Goal: Transaction & Acquisition: Book appointment/travel/reservation

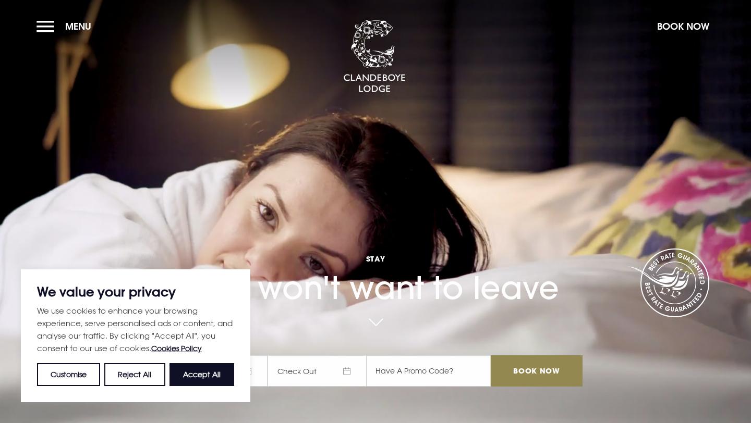
click at [200, 375] on button "Accept All" at bounding box center [201, 374] width 65 height 23
checkbox input "true"
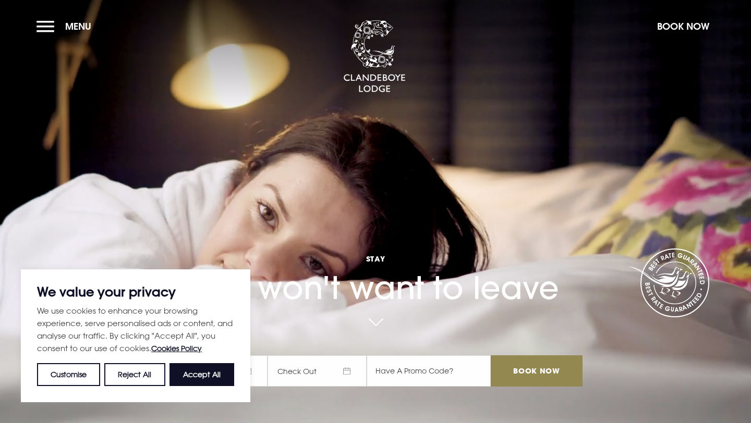
checkbox input "true"
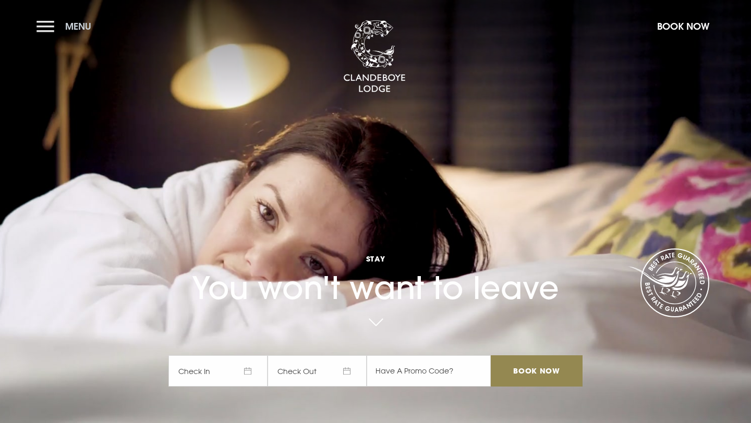
click at [54, 27] on button "Menu" at bounding box center [66, 26] width 60 height 22
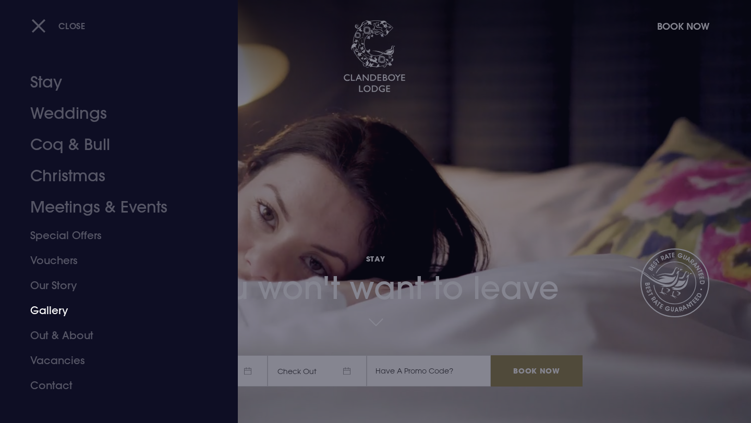
click at [53, 311] on link "Gallery" at bounding box center [112, 310] width 165 height 25
click at [55, 87] on link "Stay" at bounding box center [112, 82] width 165 height 31
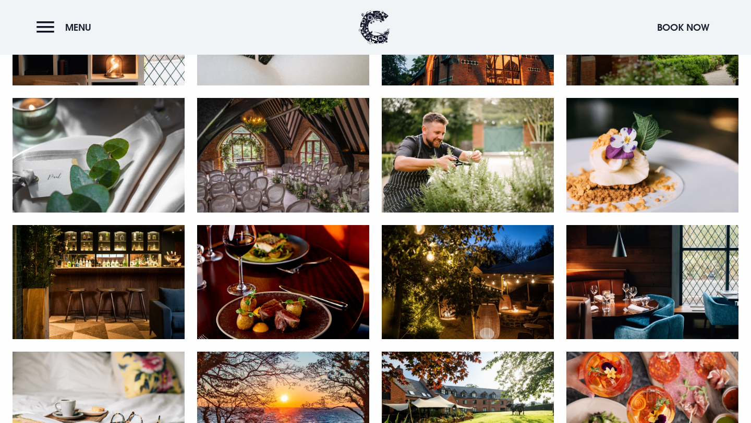
scroll to position [673, 0]
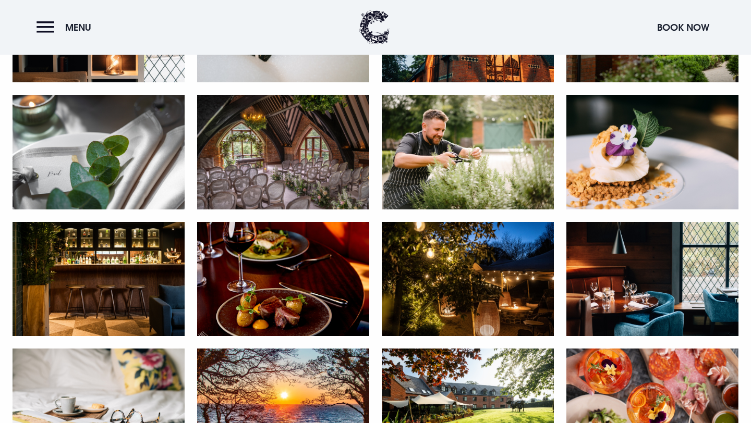
click at [77, 268] on img at bounding box center [99, 279] width 172 height 115
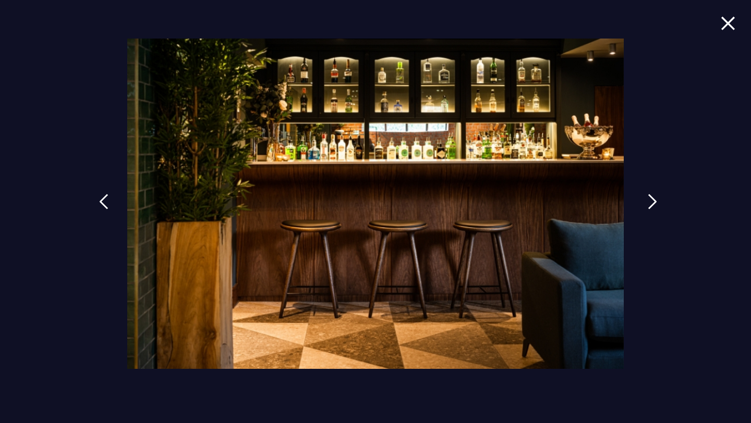
click at [648, 198] on img at bounding box center [652, 202] width 9 height 16
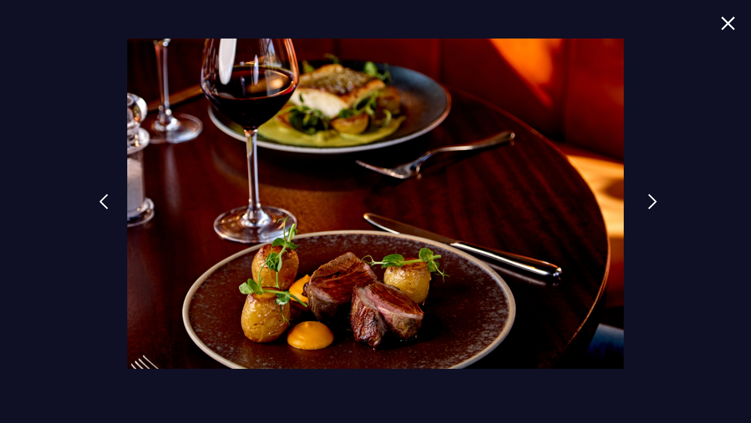
click at [648, 198] on img at bounding box center [652, 202] width 9 height 16
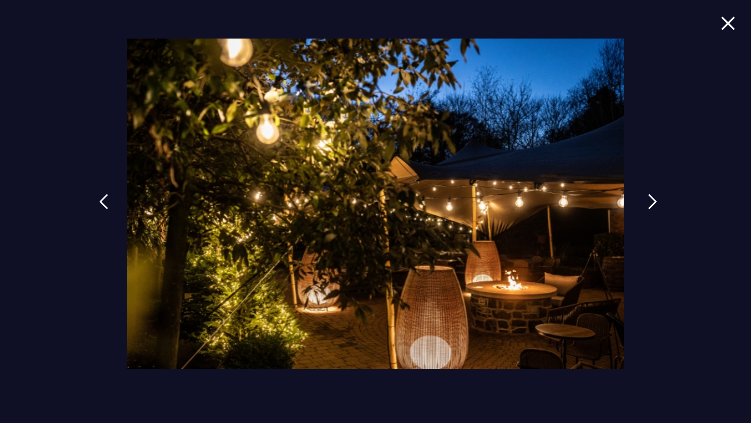
click at [648, 198] on img at bounding box center [652, 202] width 9 height 16
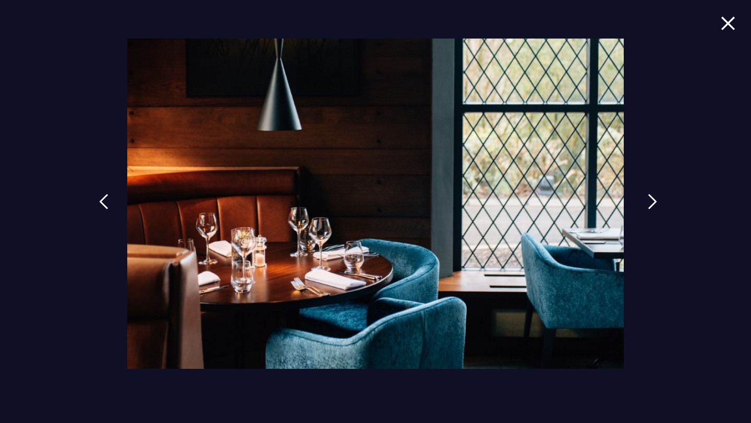
click at [648, 198] on img at bounding box center [652, 202] width 9 height 16
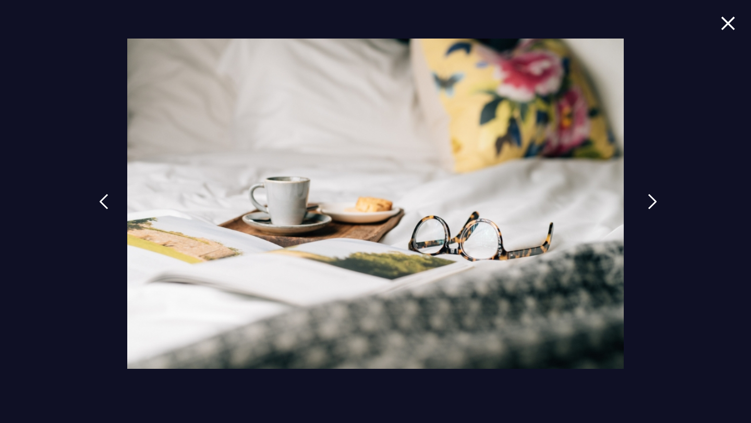
click at [648, 198] on img at bounding box center [652, 202] width 9 height 16
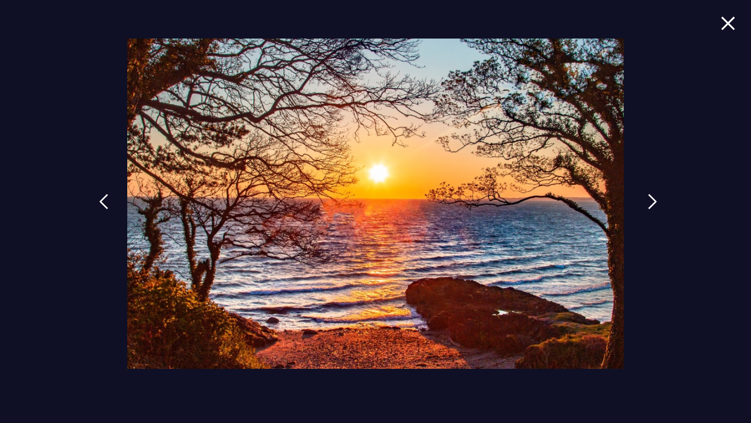
click at [648, 198] on img at bounding box center [652, 202] width 9 height 16
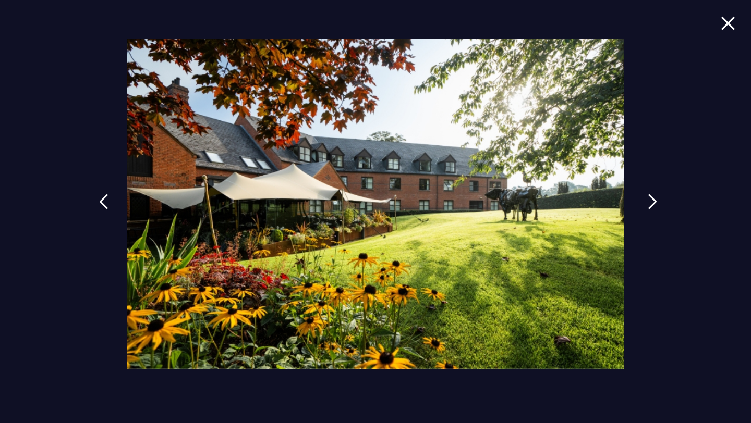
click at [648, 198] on img at bounding box center [652, 202] width 9 height 16
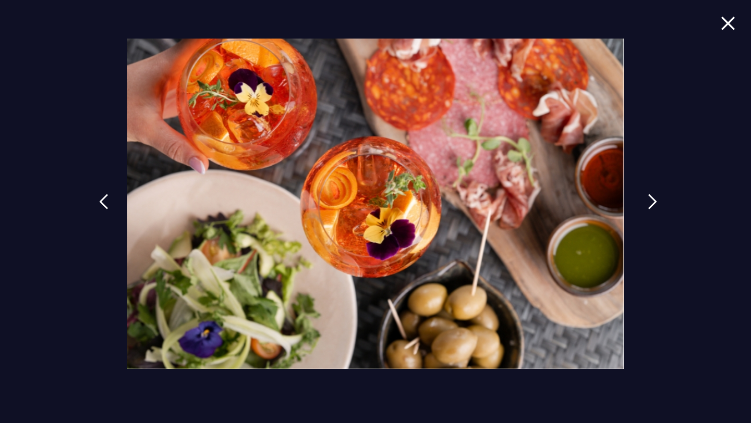
click at [648, 198] on img at bounding box center [652, 202] width 9 height 16
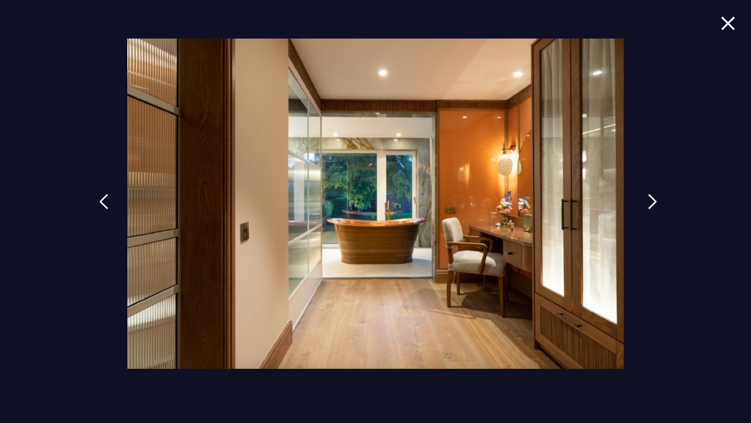
click at [648, 198] on img at bounding box center [652, 202] width 9 height 16
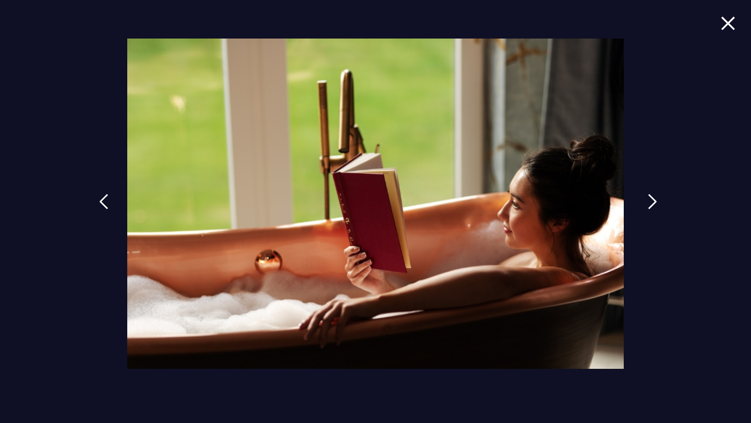
click at [648, 198] on img at bounding box center [652, 202] width 9 height 16
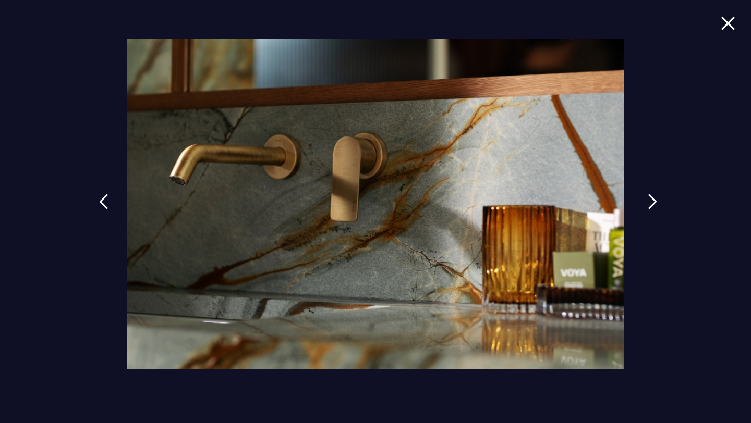
click at [648, 198] on img at bounding box center [652, 202] width 9 height 16
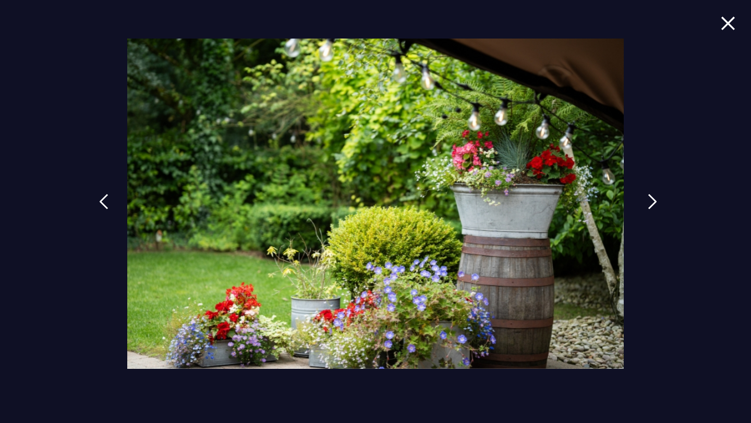
click at [648, 198] on img at bounding box center [652, 202] width 9 height 16
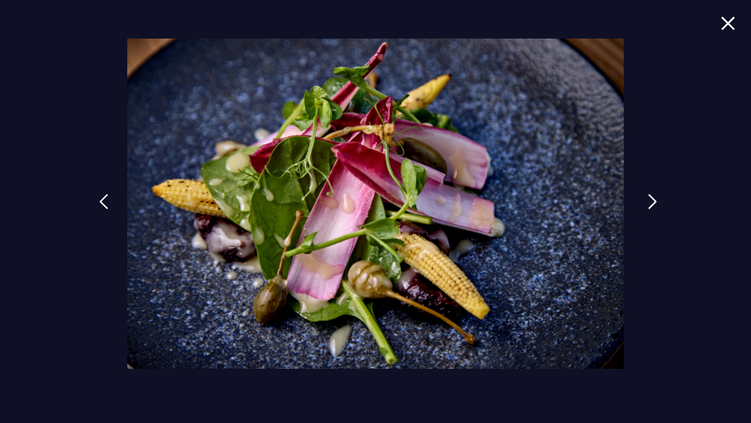
click at [648, 198] on img at bounding box center [652, 202] width 9 height 16
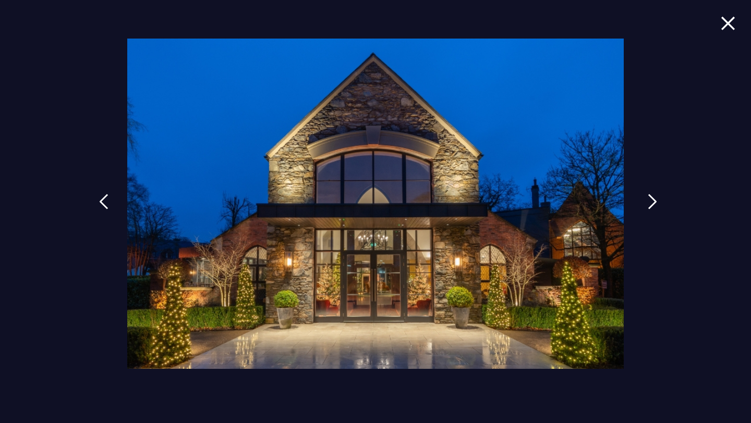
click at [648, 198] on img at bounding box center [652, 202] width 9 height 16
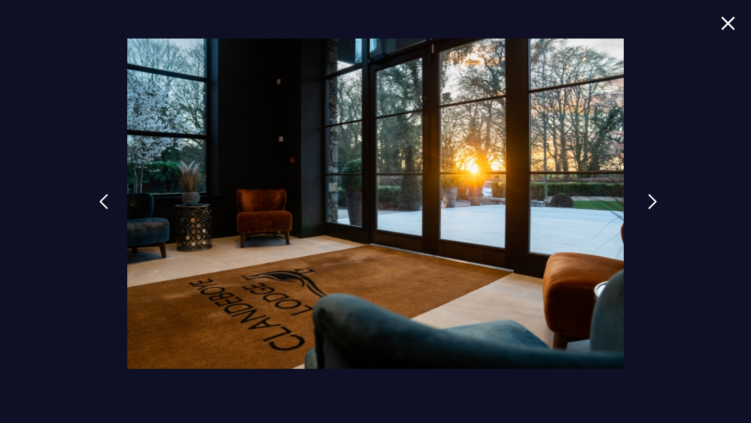
click at [648, 198] on img at bounding box center [652, 202] width 9 height 16
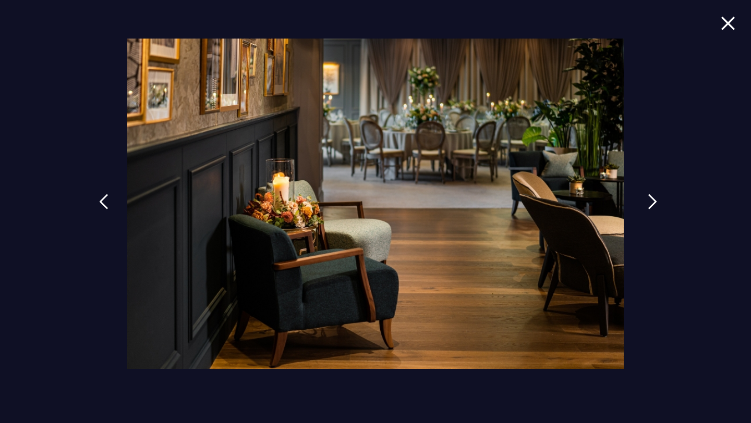
click at [648, 198] on img at bounding box center [652, 202] width 9 height 16
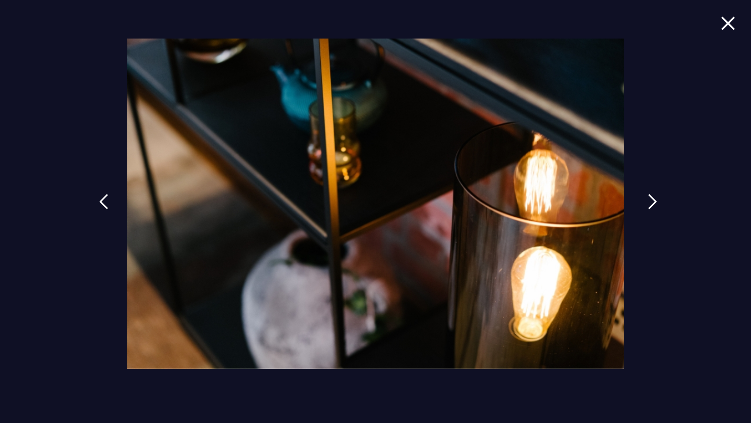
click at [648, 198] on img at bounding box center [652, 202] width 9 height 16
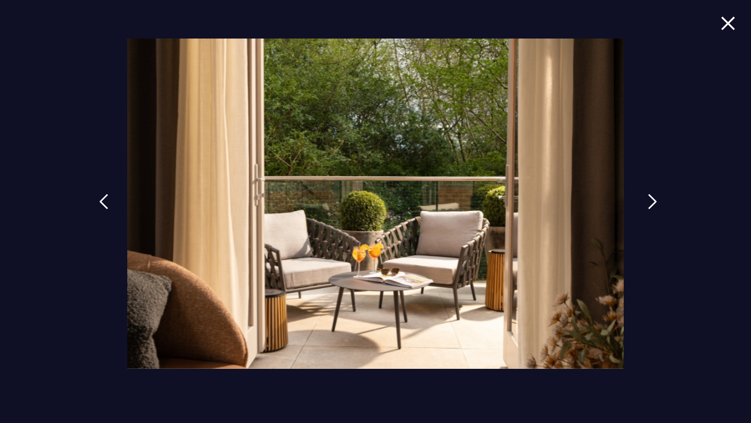
click at [648, 198] on img at bounding box center [652, 202] width 9 height 16
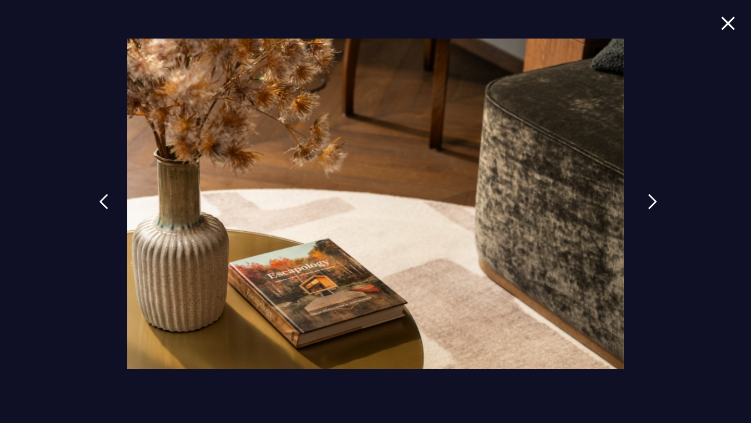
click at [648, 198] on img at bounding box center [652, 202] width 9 height 16
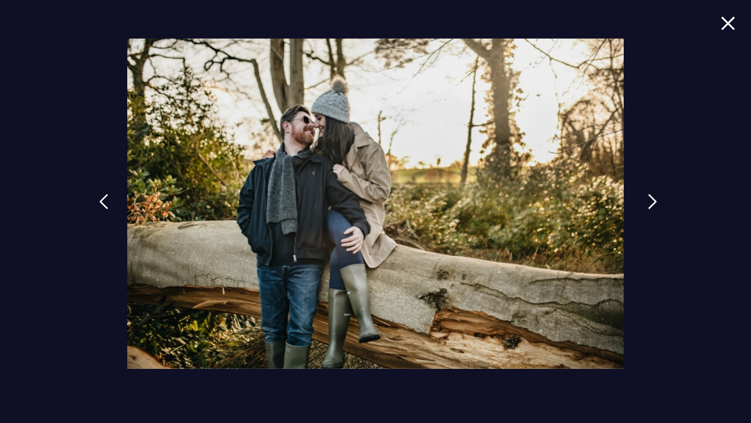
click at [648, 198] on img at bounding box center [652, 202] width 9 height 16
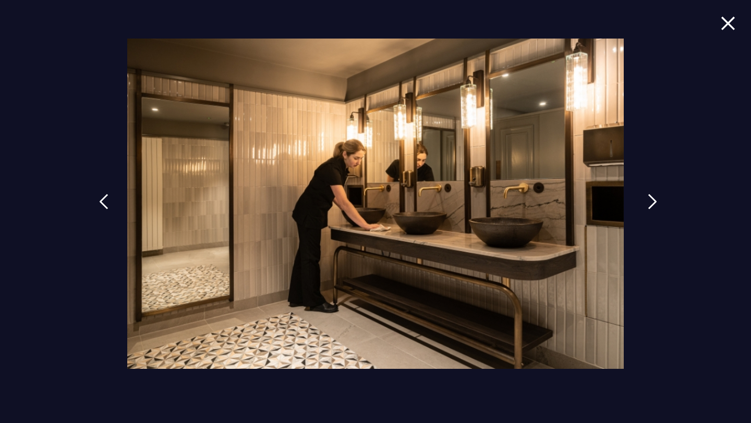
click at [648, 198] on img at bounding box center [652, 202] width 9 height 16
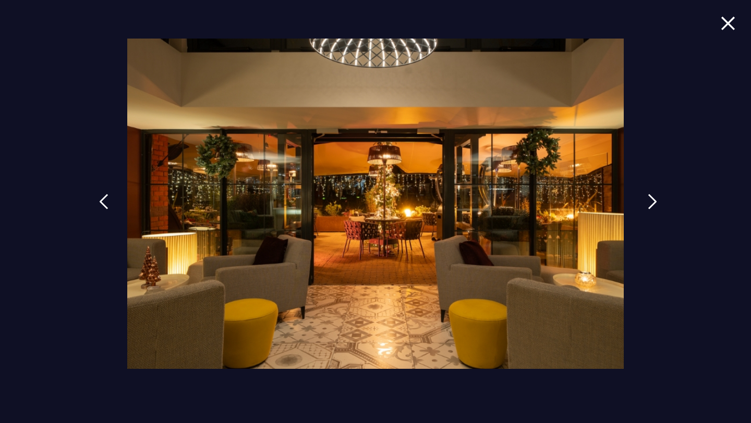
click at [648, 198] on img at bounding box center [652, 202] width 9 height 16
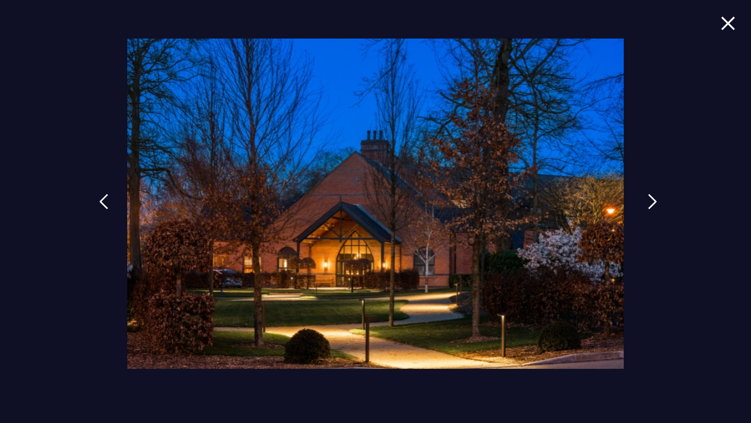
click at [648, 198] on img at bounding box center [652, 202] width 9 height 16
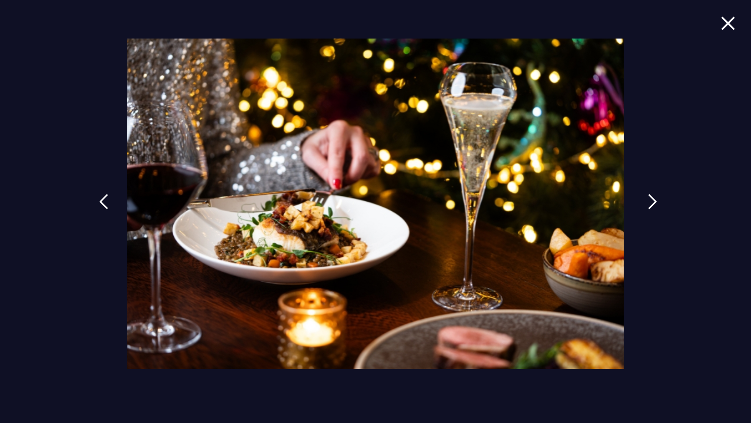
click at [648, 198] on img at bounding box center [652, 202] width 9 height 16
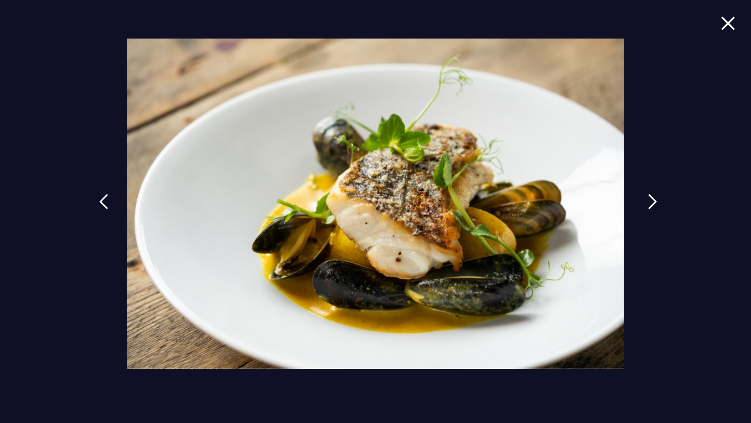
click at [648, 198] on img at bounding box center [652, 202] width 9 height 16
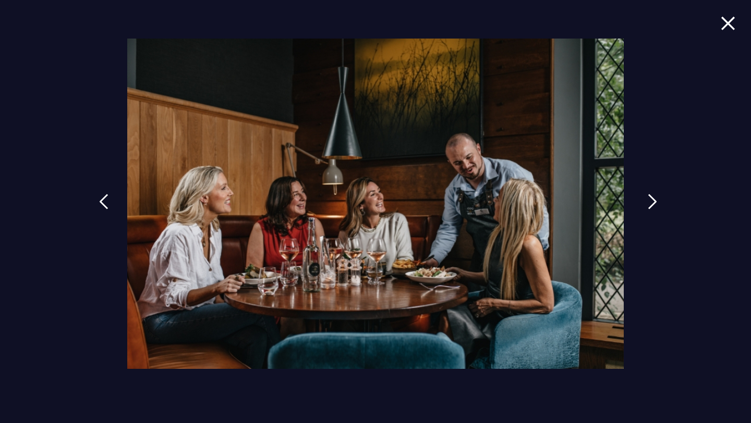
click at [648, 199] on img at bounding box center [652, 202] width 9 height 16
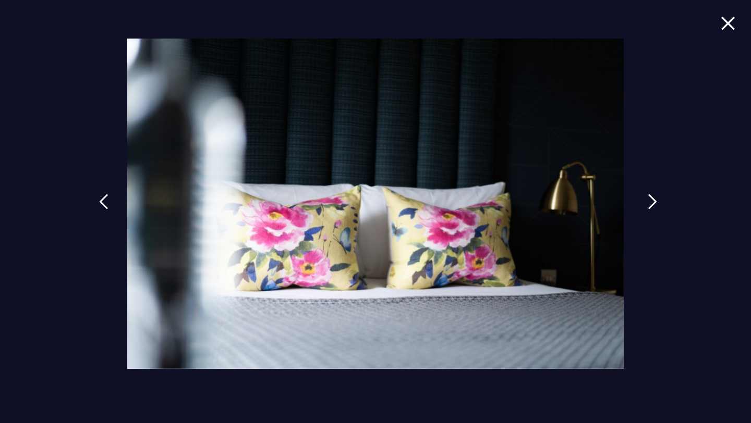
click at [648, 199] on img at bounding box center [652, 202] width 9 height 16
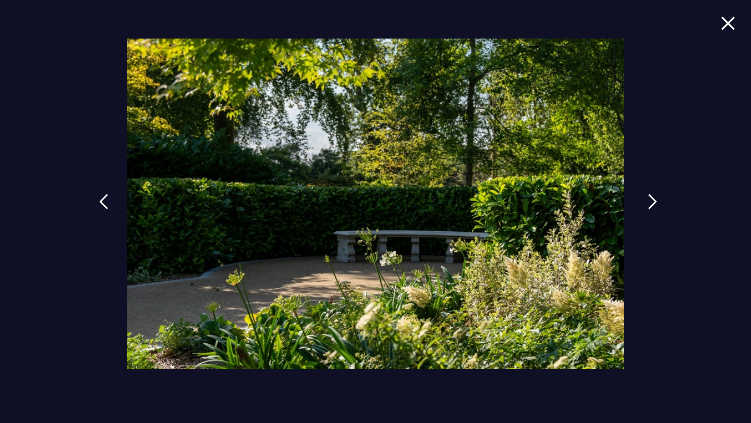
click at [648, 199] on img at bounding box center [652, 202] width 9 height 16
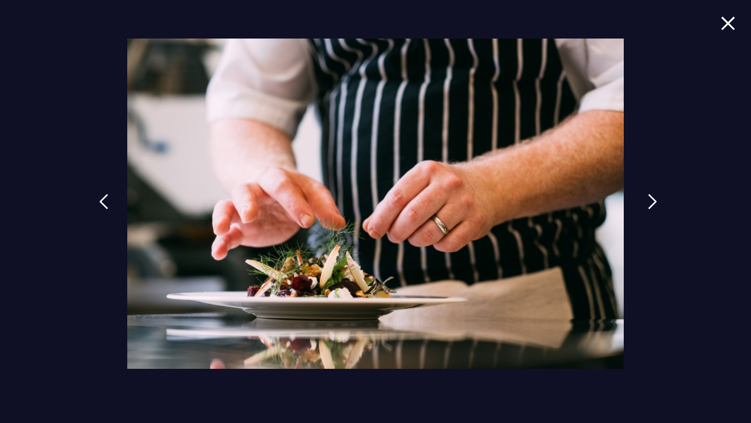
click at [648, 199] on img at bounding box center [652, 202] width 9 height 16
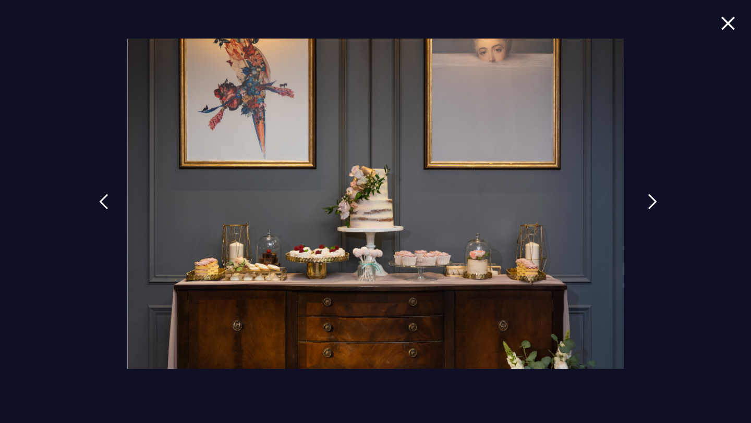
click at [648, 199] on img at bounding box center [652, 202] width 9 height 16
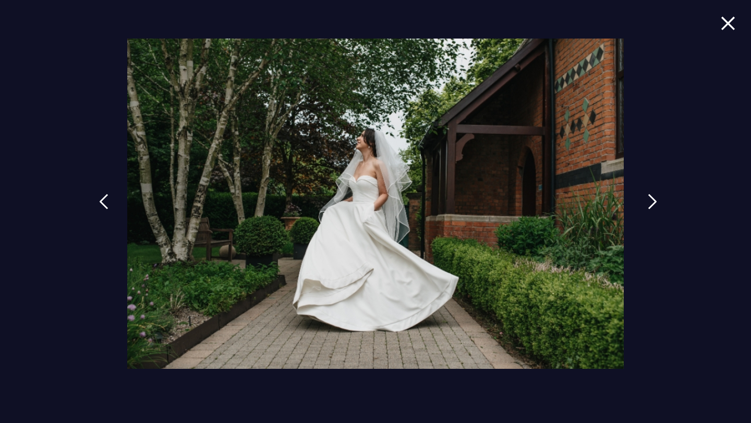
click at [648, 199] on img at bounding box center [652, 202] width 9 height 16
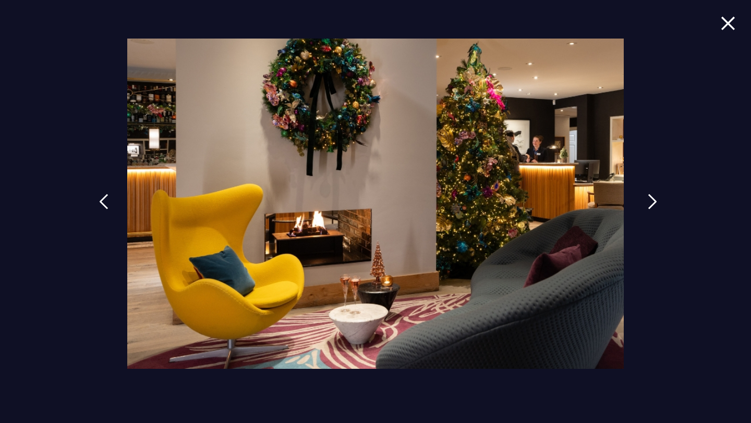
click at [648, 200] on img at bounding box center [652, 202] width 9 height 16
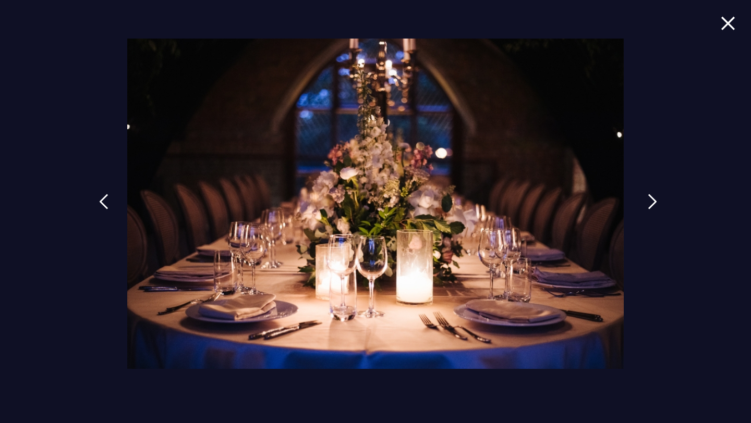
click at [648, 200] on img at bounding box center [652, 202] width 9 height 16
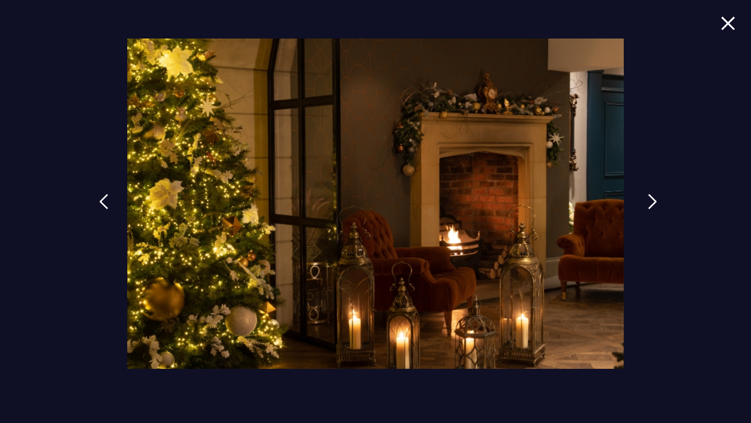
click at [646, 198] on link at bounding box center [652, 210] width 26 height 48
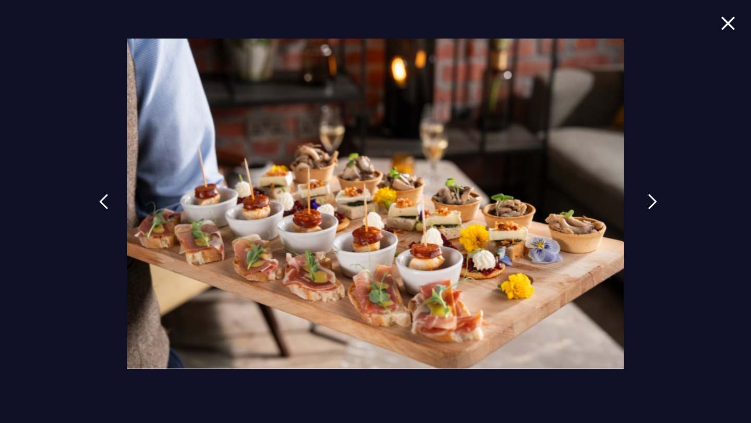
click at [646, 198] on link at bounding box center [652, 210] width 26 height 48
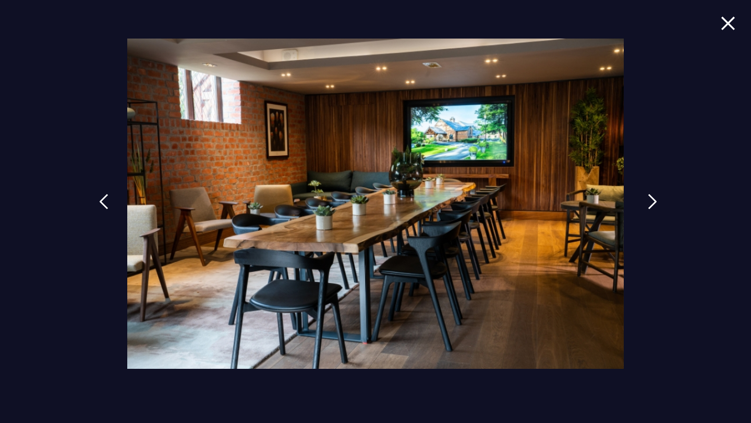
click at [646, 198] on link at bounding box center [652, 210] width 26 height 48
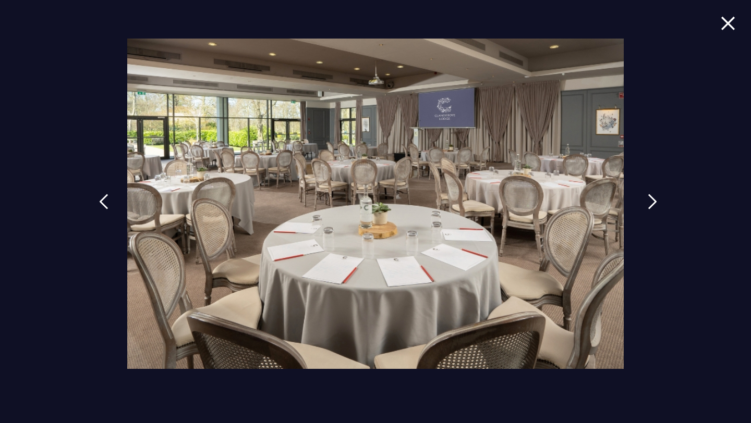
click at [646, 198] on link at bounding box center [652, 210] width 26 height 48
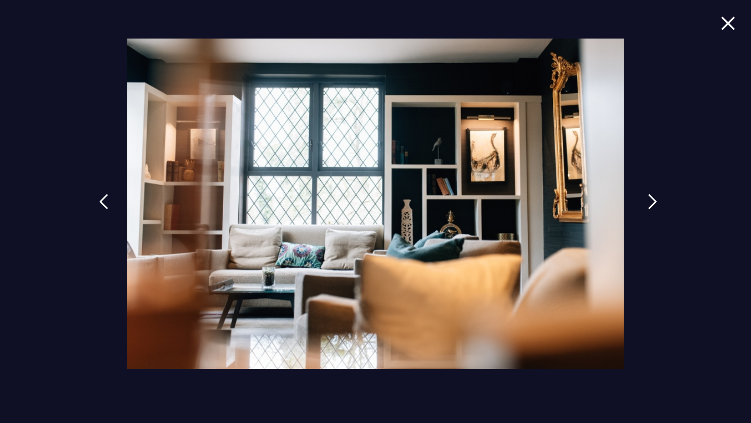
click at [646, 198] on link at bounding box center [652, 210] width 26 height 48
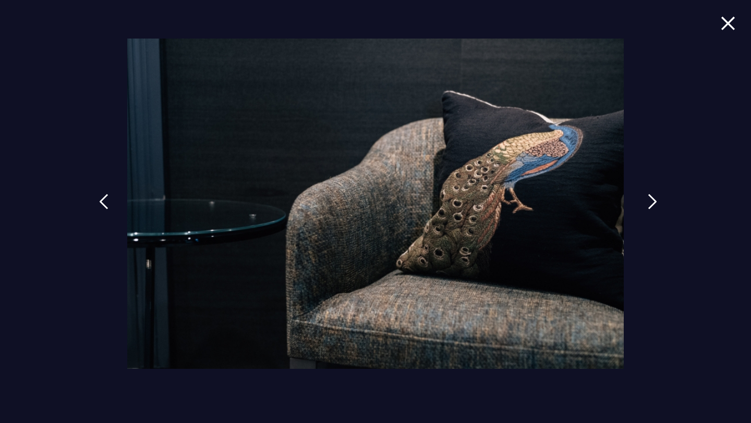
click at [646, 198] on link at bounding box center [652, 210] width 26 height 48
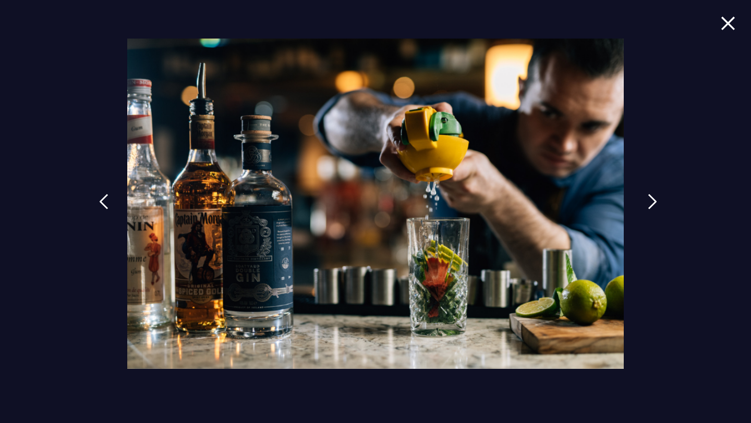
click at [646, 198] on link at bounding box center [652, 210] width 26 height 48
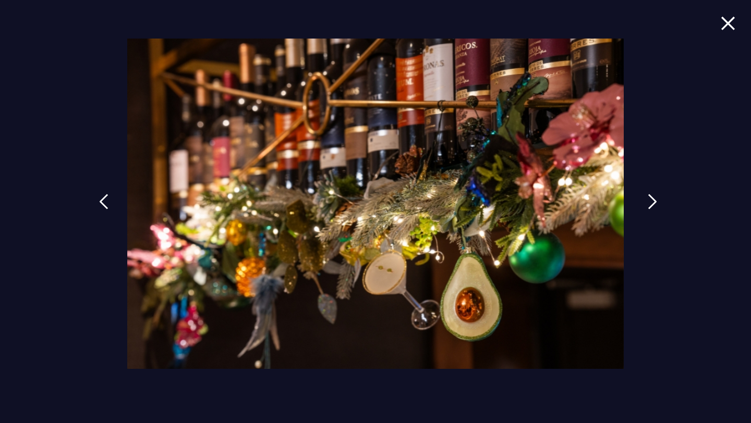
click at [646, 198] on link at bounding box center [652, 210] width 26 height 48
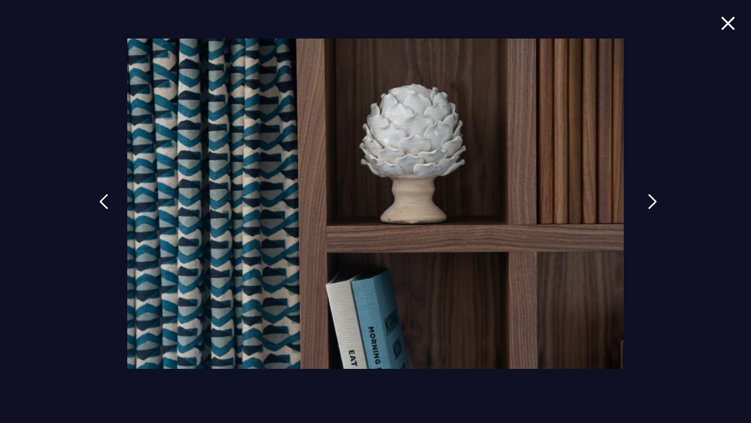
click at [646, 198] on link at bounding box center [652, 210] width 26 height 48
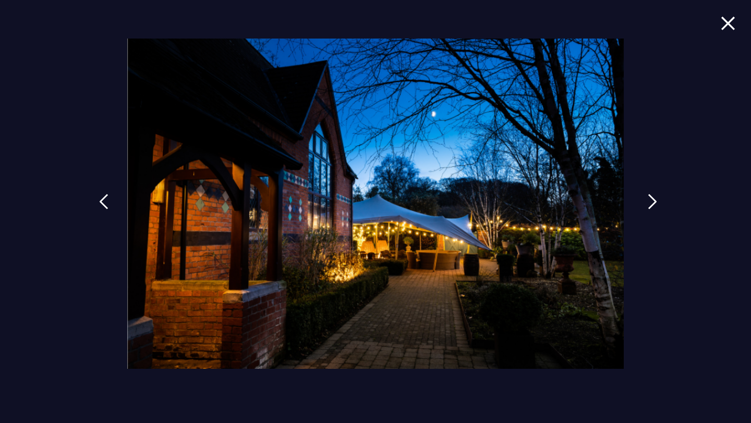
click at [646, 198] on link at bounding box center [652, 210] width 26 height 48
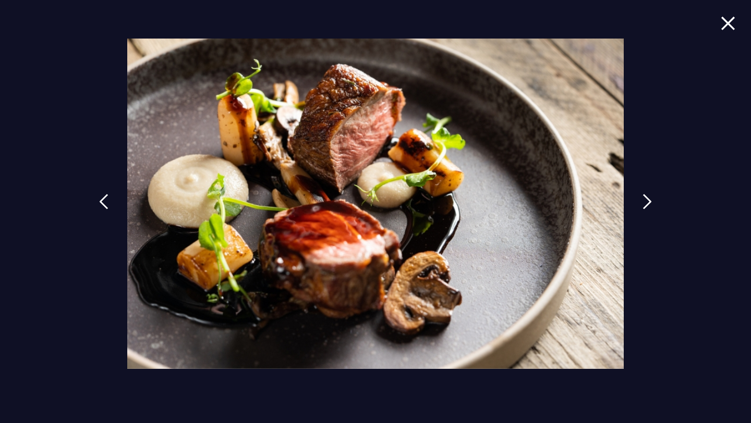
click at [729, 20] on img at bounding box center [728, 23] width 15 height 14
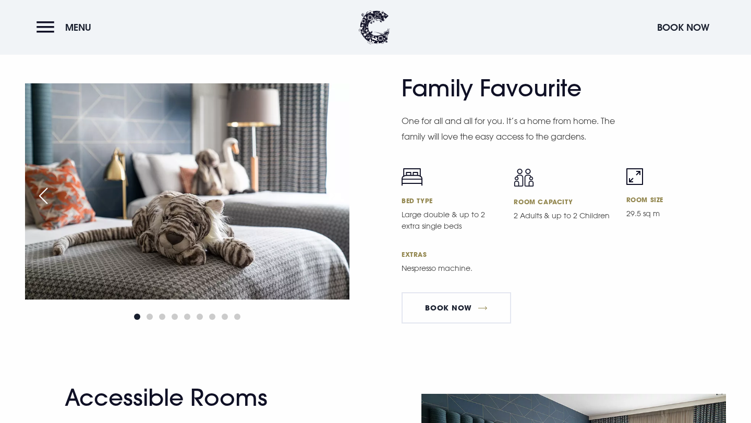
scroll to position [2921, 0]
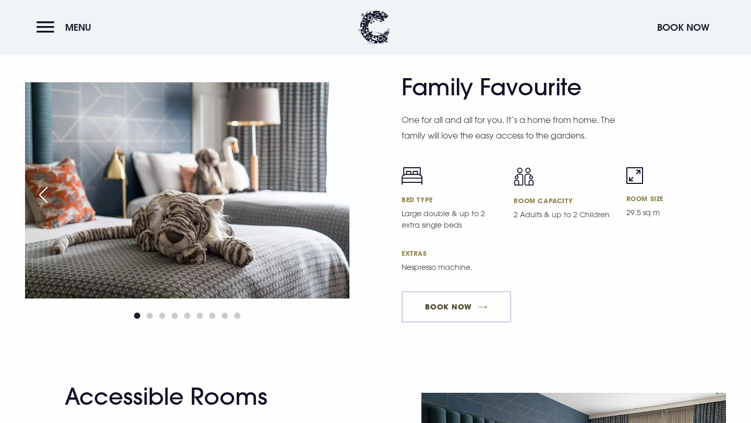
click at [454, 320] on link "Book Now" at bounding box center [455, 306] width 109 height 31
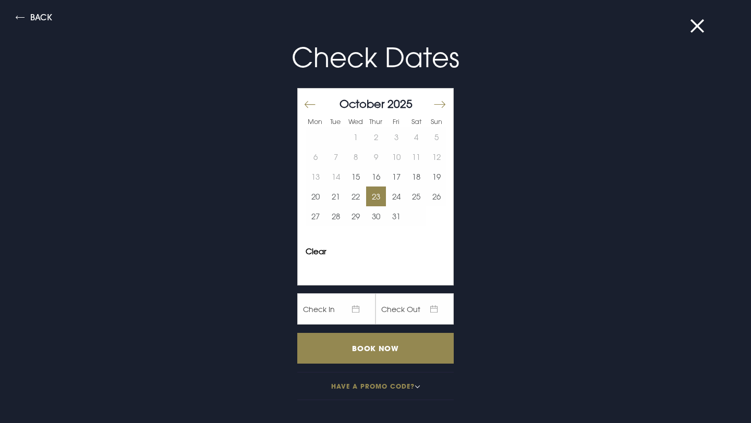
click at [379, 195] on button "23" at bounding box center [376, 197] width 20 height 20
click at [319, 212] on button "27" at bounding box center [316, 216] width 20 height 20
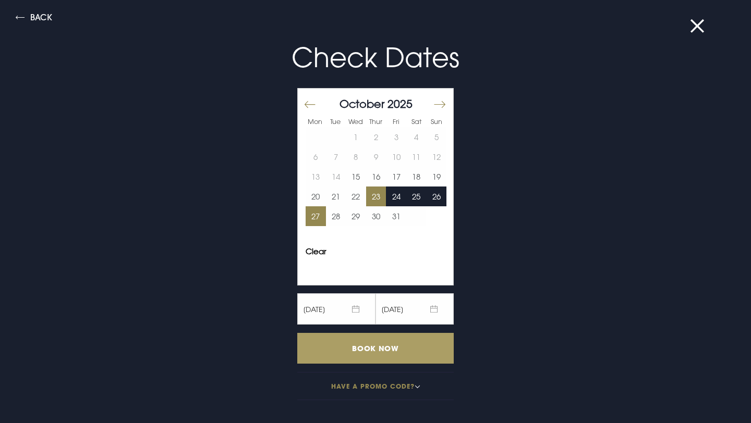
click at [374, 347] on input "Book Now" at bounding box center [375, 348] width 156 height 31
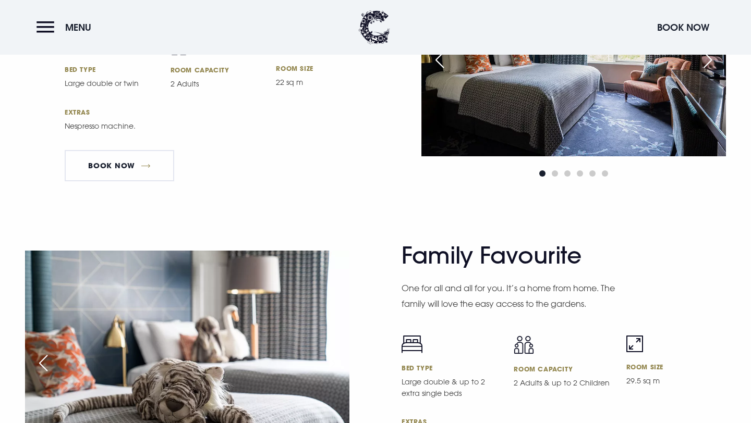
scroll to position [2826, 0]
